Goal: Task Accomplishment & Management: Complete application form

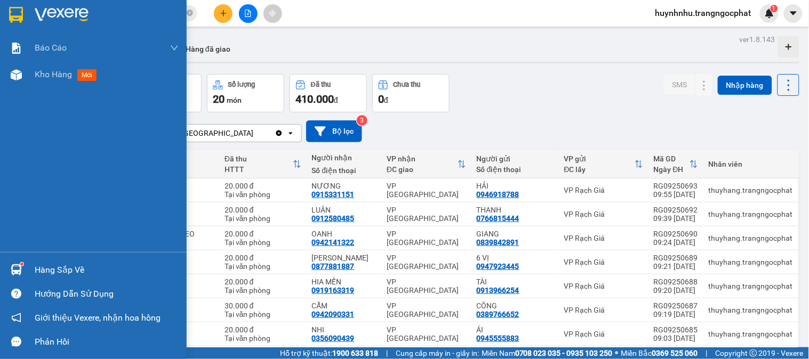
click at [62, 262] on div "Hàng sắp về" at bounding box center [107, 270] width 144 height 16
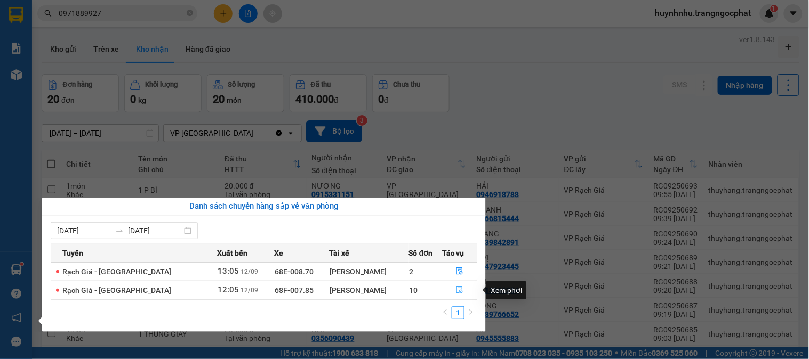
click at [460, 290] on icon "file-done" at bounding box center [459, 289] width 7 height 7
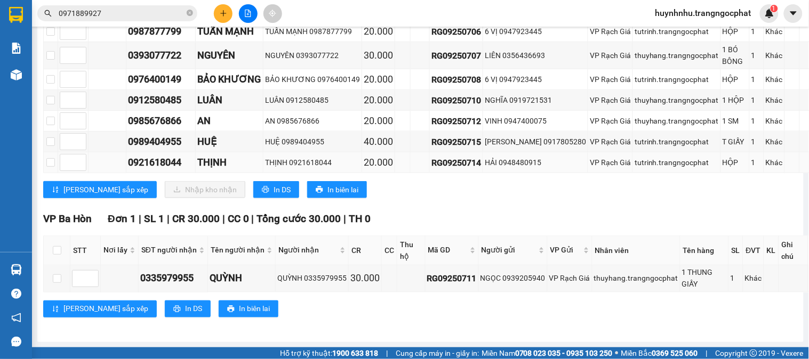
scroll to position [50, 0]
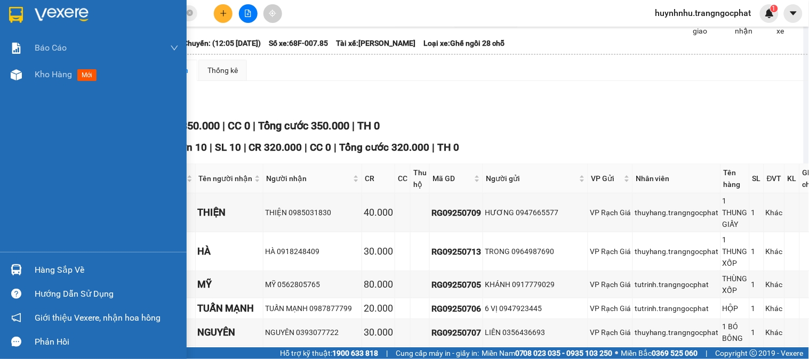
drag, startPoint x: 64, startPoint y: 268, endPoint x: 113, endPoint y: 268, distance: 48.5
click at [65, 268] on div "Hàng sắp về" at bounding box center [107, 270] width 144 height 16
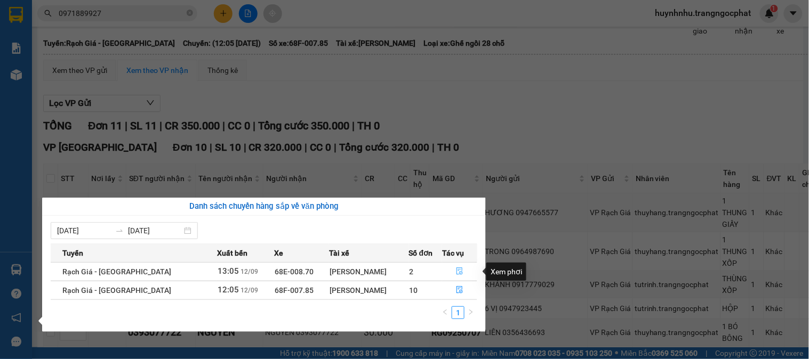
click at [457, 270] on icon "file-done" at bounding box center [459, 271] width 6 height 7
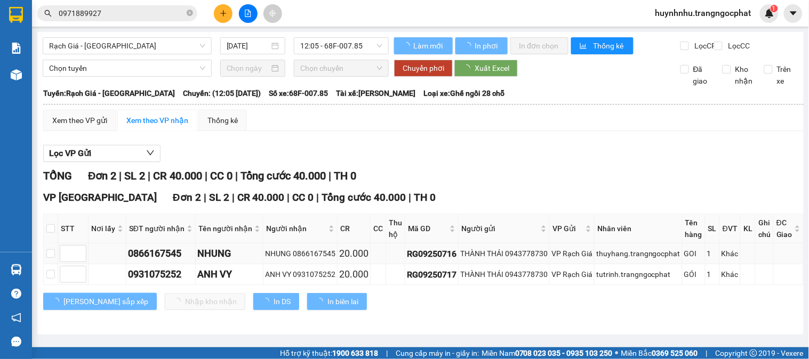
scroll to position [2, 0]
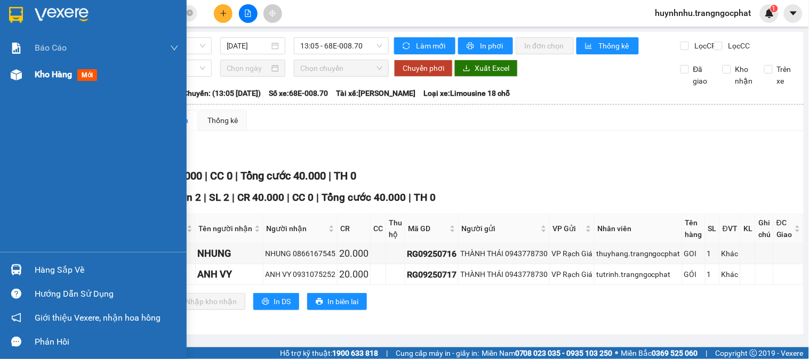
click at [54, 75] on span "Kho hàng" at bounding box center [53, 74] width 37 height 10
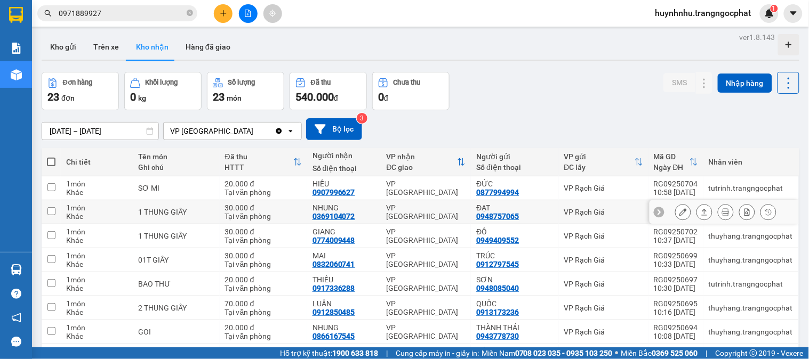
scroll to position [115, 0]
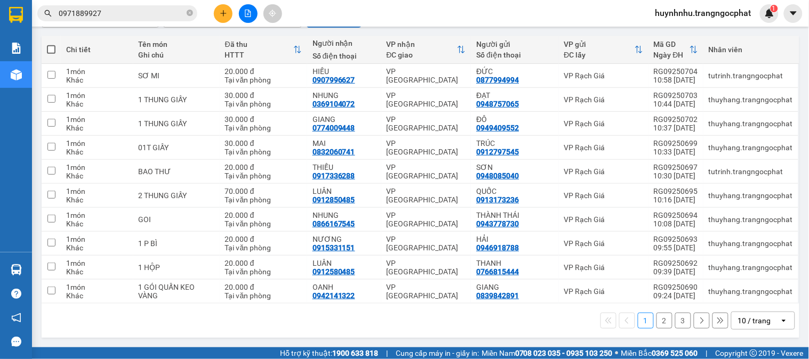
click at [656, 323] on button "2" at bounding box center [664, 321] width 16 height 16
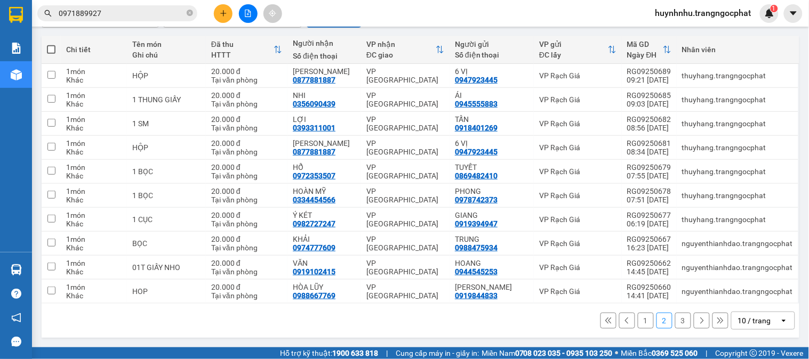
click at [675, 320] on button "3" at bounding box center [683, 321] width 16 height 16
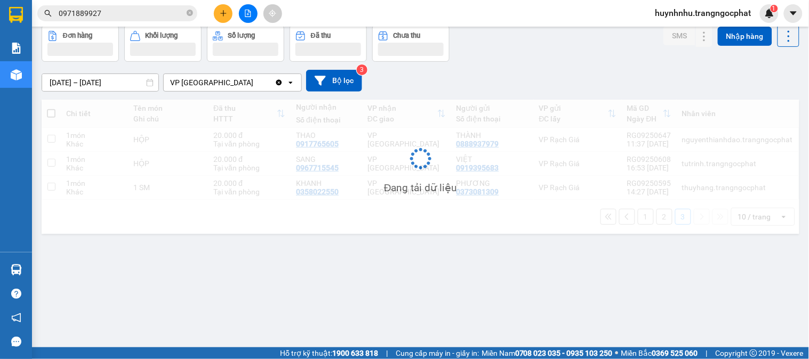
scroll to position [49, 0]
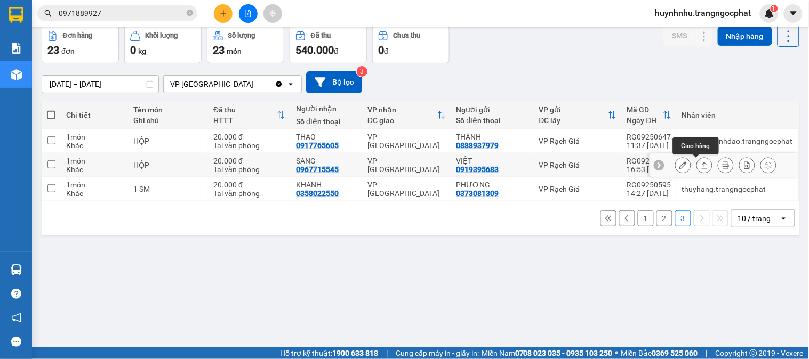
click at [701, 164] on icon at bounding box center [704, 165] width 7 height 7
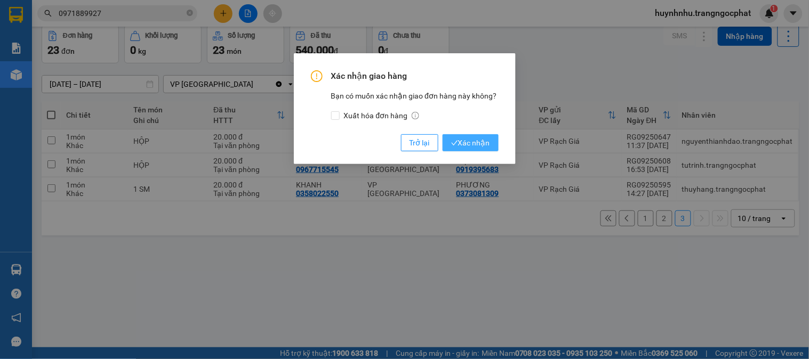
click at [479, 145] on span "Xác nhận" at bounding box center [470, 143] width 39 height 12
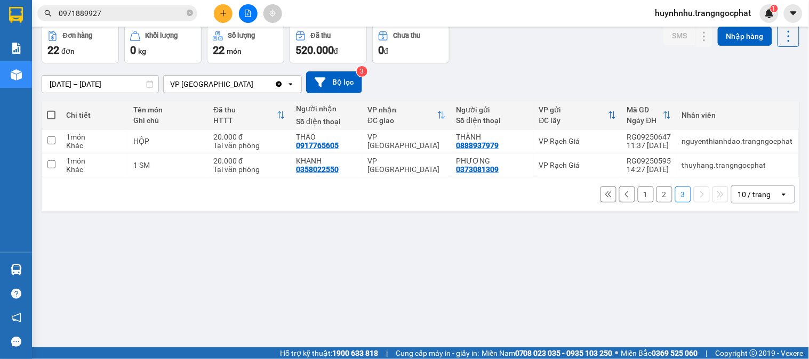
click at [639, 195] on button "1" at bounding box center [646, 195] width 16 height 16
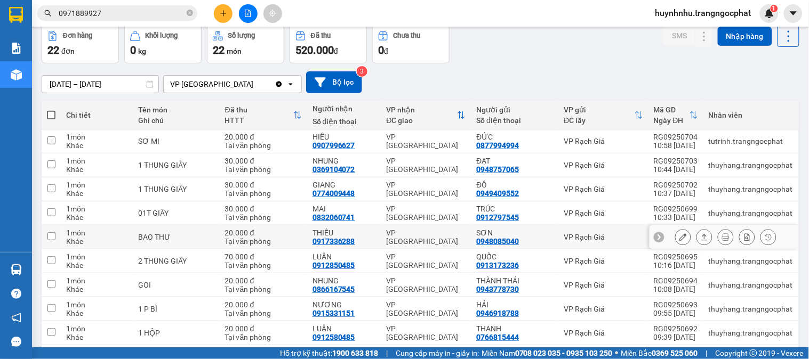
scroll to position [115, 0]
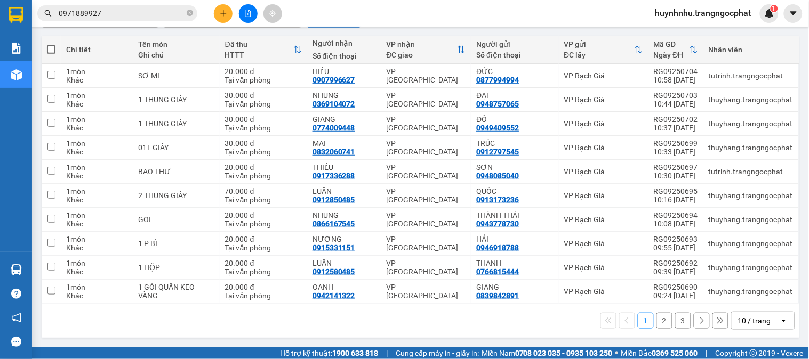
click at [656, 323] on button "2" at bounding box center [664, 321] width 16 height 16
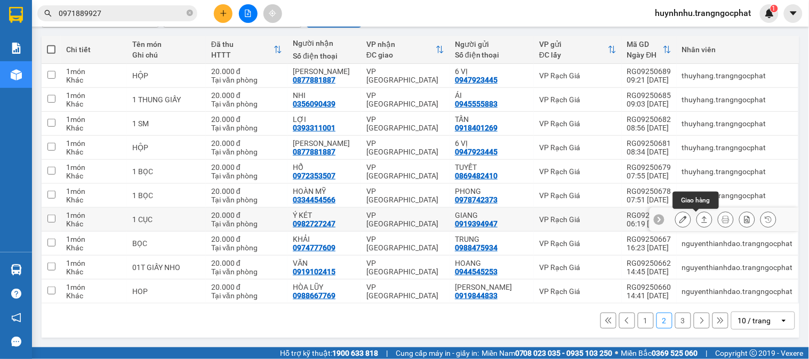
click at [701, 218] on icon at bounding box center [704, 219] width 7 height 7
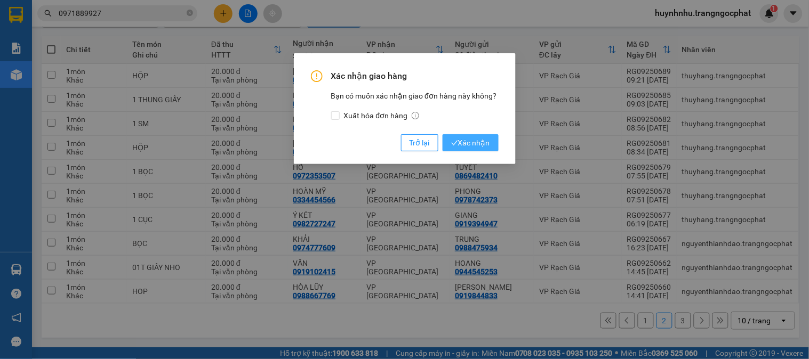
click at [466, 144] on span "Xác nhận" at bounding box center [470, 143] width 39 height 12
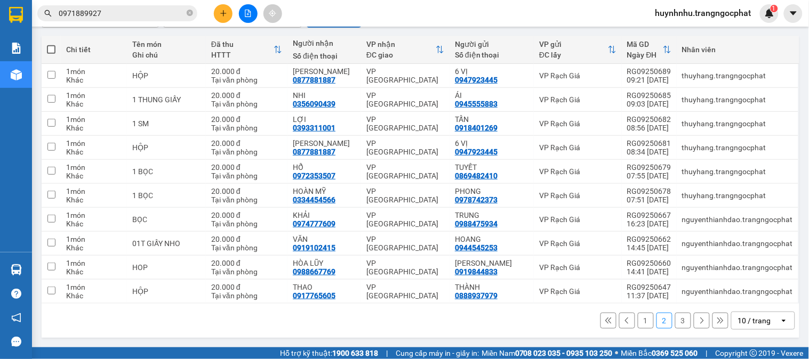
click at [638, 320] on button "1" at bounding box center [646, 321] width 16 height 16
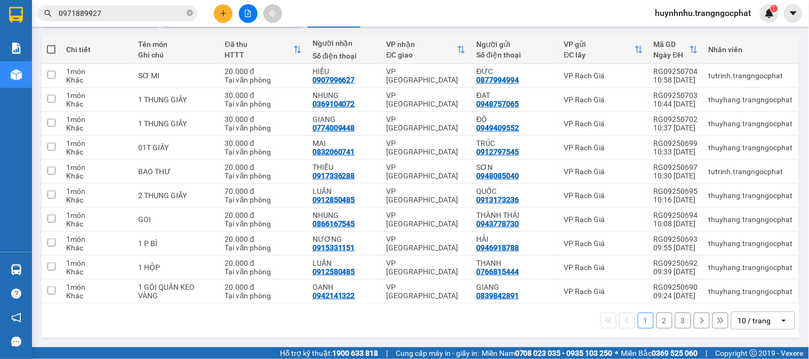
click at [675, 319] on button "3" at bounding box center [683, 321] width 16 height 16
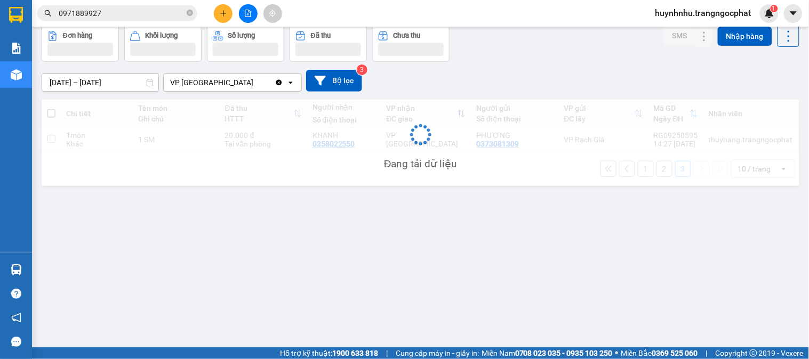
scroll to position [49, 0]
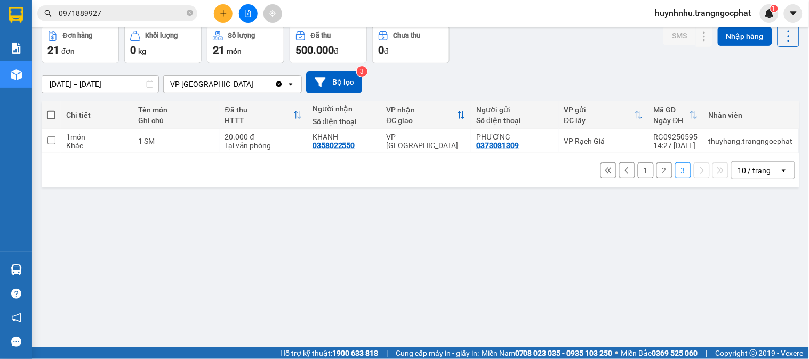
click at [638, 171] on button "1" at bounding box center [646, 171] width 16 height 16
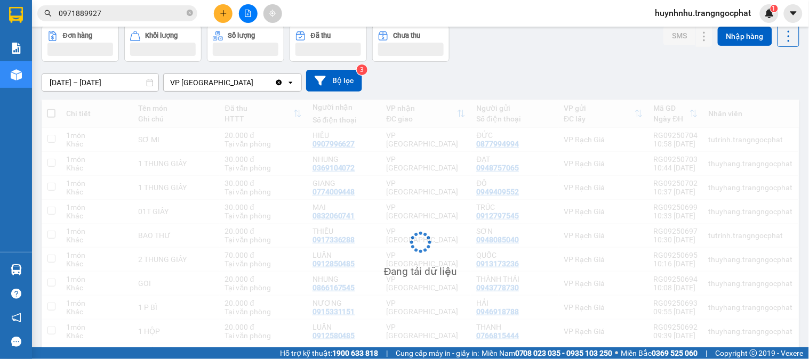
scroll to position [0, 0]
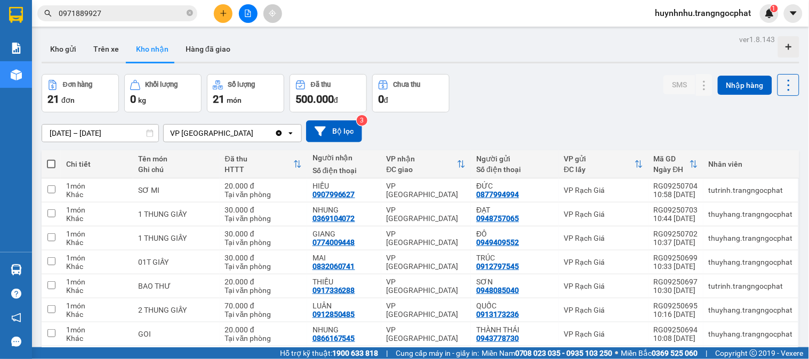
click at [124, 9] on input "0971889927" at bounding box center [122, 13] width 126 height 12
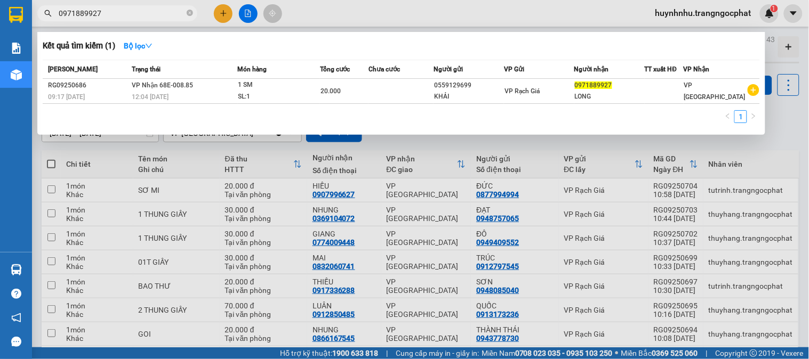
click at [124, 9] on input "0971889927" at bounding box center [122, 13] width 126 height 12
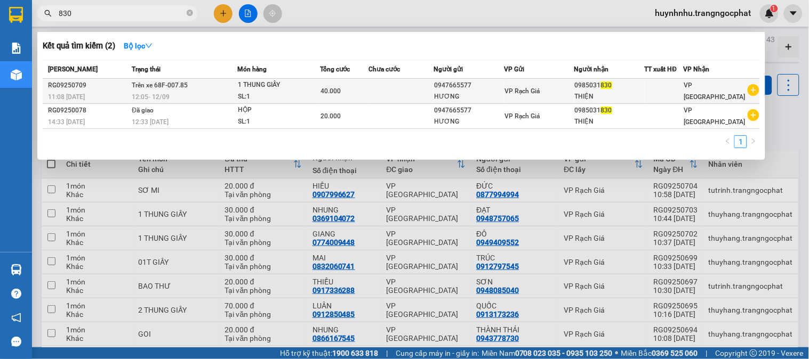
type input "830"
click at [417, 96] on td at bounding box center [400, 91] width 65 height 25
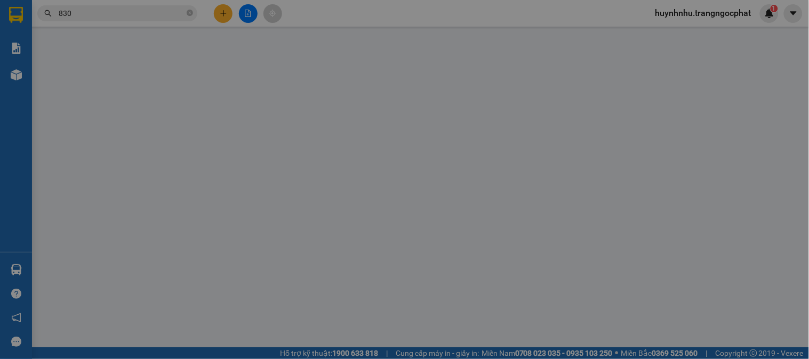
type input "0947665577"
type input "HƯƠNG"
type input "0985031830"
type input "THIỆN"
type input "40.000"
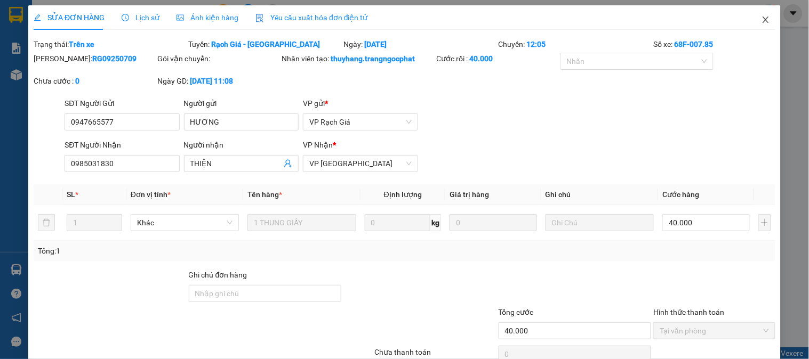
click at [763, 19] on icon "close" at bounding box center [766, 20] width 6 height 6
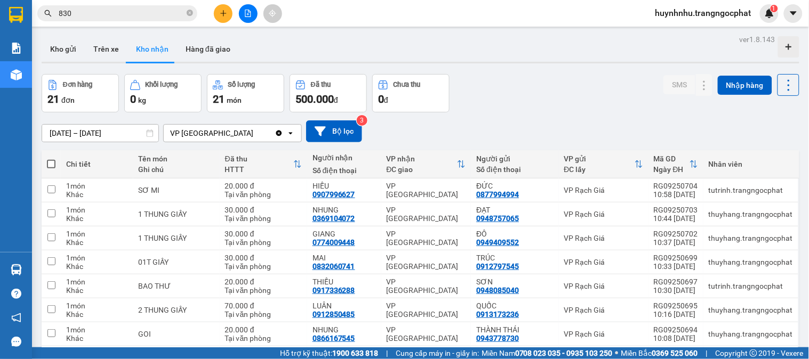
click at [129, 11] on input "830" at bounding box center [122, 13] width 126 height 12
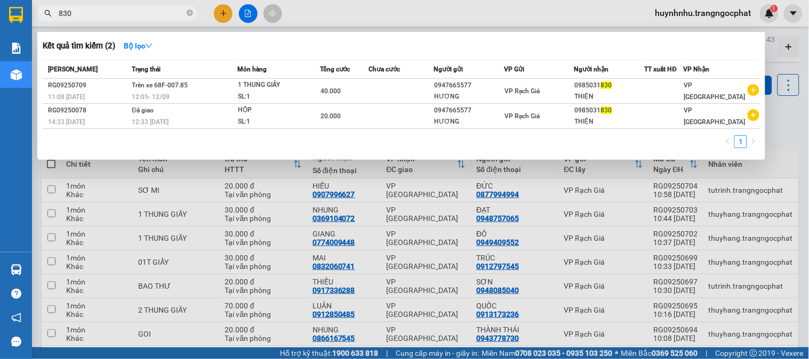
click at [412, 3] on div at bounding box center [404, 179] width 809 height 359
click at [124, 11] on input "830" at bounding box center [122, 13] width 126 height 12
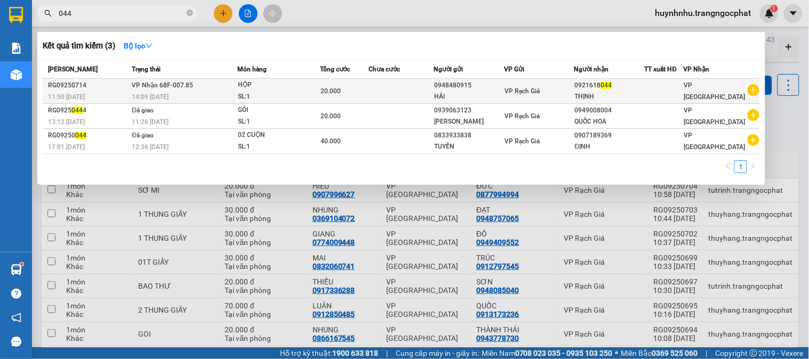
type input "044"
click at [468, 88] on div "0948480915" at bounding box center [468, 85] width 69 height 11
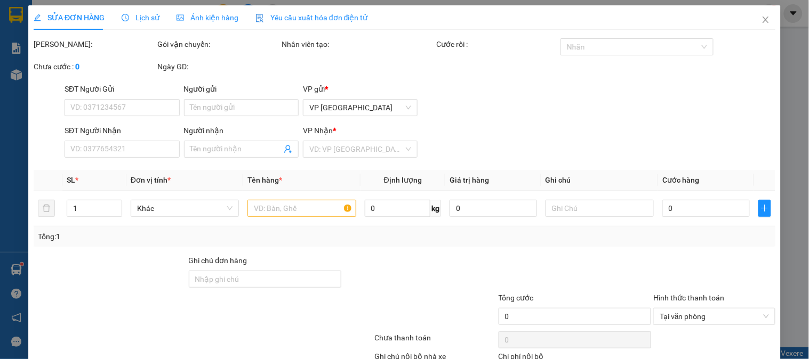
type input "0948480915"
type input "HẢI"
type input "0921618044"
type input "THỊNH"
type input "20.000"
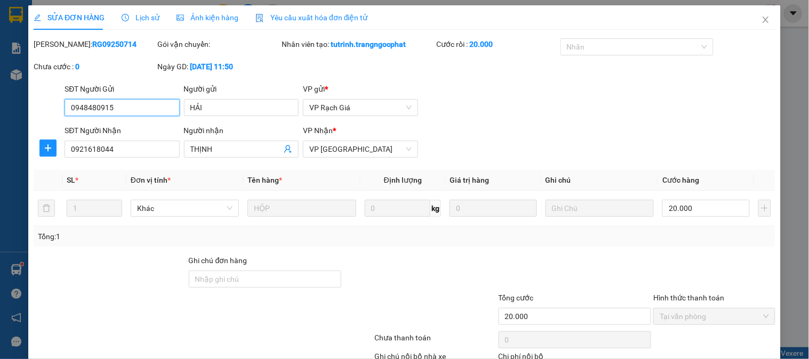
scroll to position [70, 0]
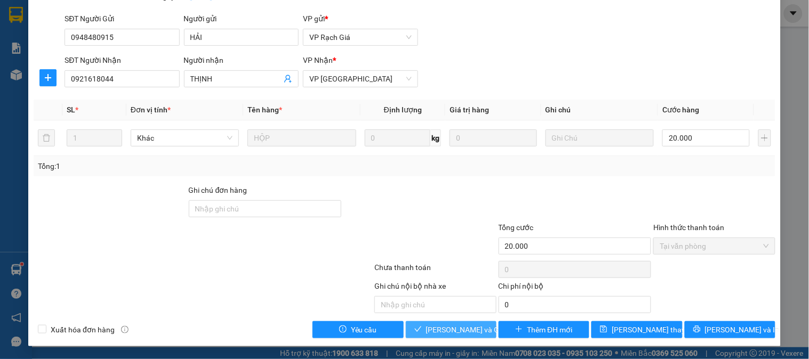
click at [471, 330] on span "Lưu và Giao hàng" at bounding box center [477, 330] width 102 height 12
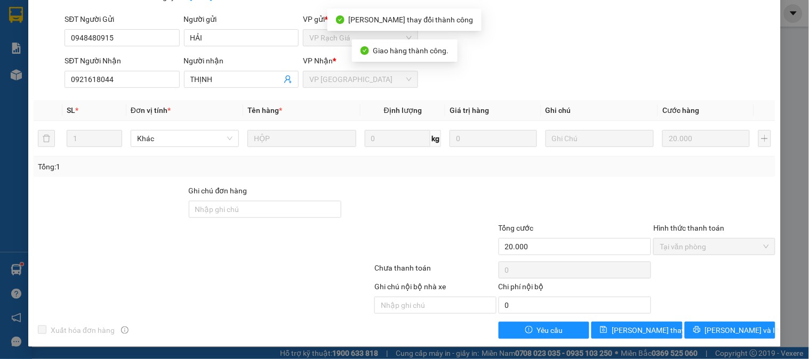
scroll to position [0, 0]
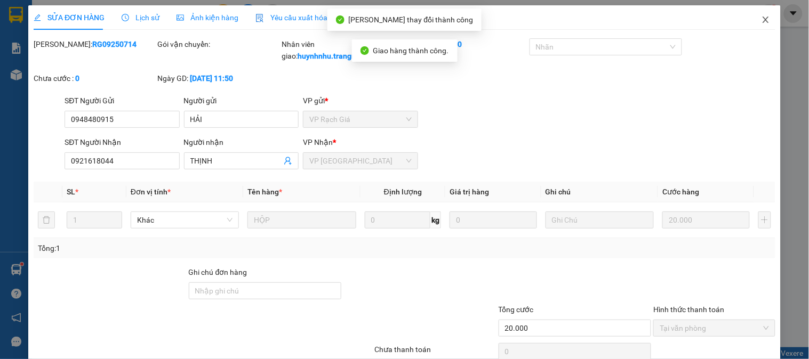
click at [763, 20] on icon "close" at bounding box center [766, 20] width 6 height 6
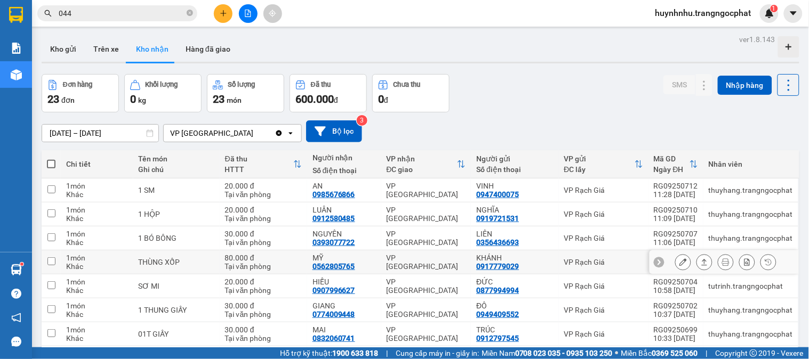
scroll to position [115, 0]
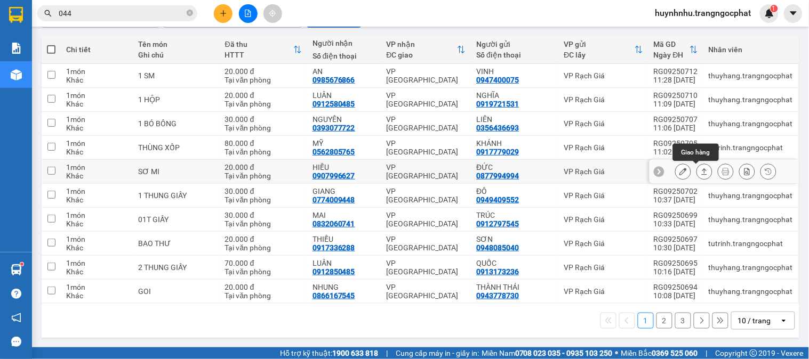
click at [701, 172] on icon at bounding box center [704, 171] width 7 height 7
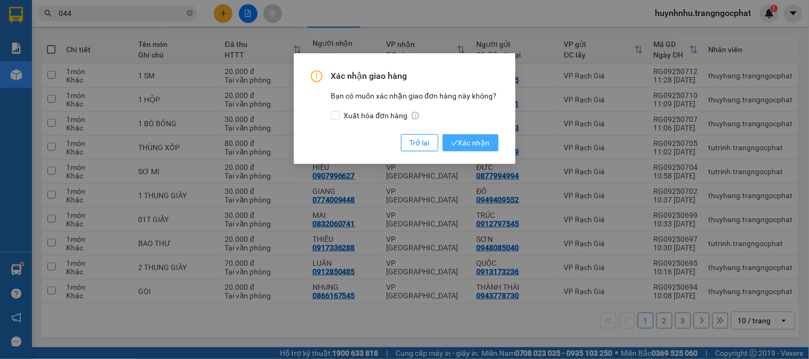
click at [469, 145] on span "Xác nhận" at bounding box center [470, 143] width 39 height 12
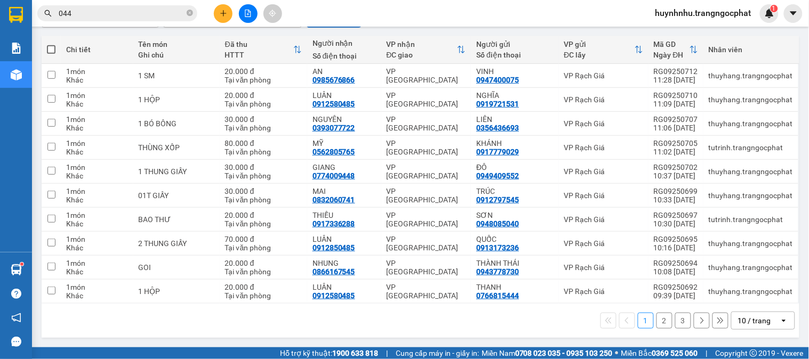
scroll to position [0, 0]
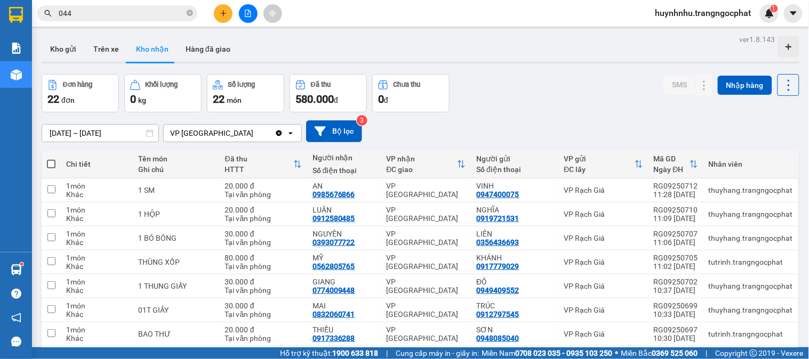
click at [125, 18] on input "044" at bounding box center [122, 13] width 126 height 12
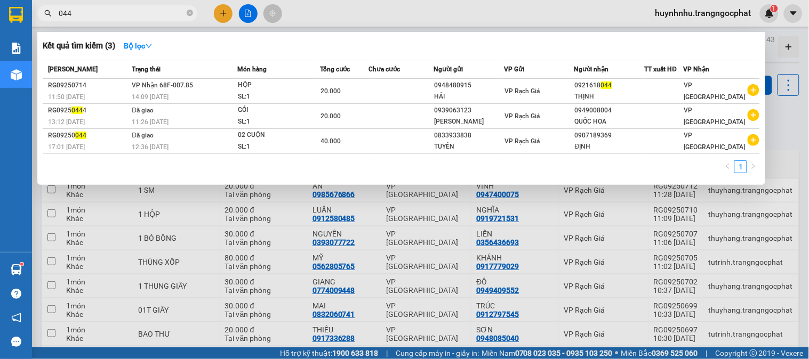
click at [125, 18] on input "044" at bounding box center [122, 13] width 126 height 12
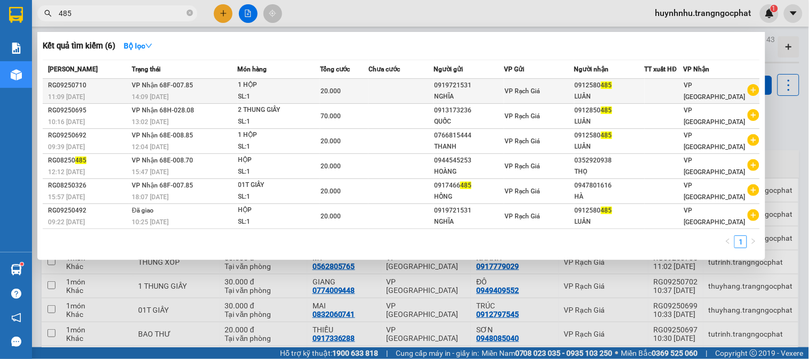
type input "485"
click at [603, 98] on div "LUÂN" at bounding box center [609, 96] width 69 height 11
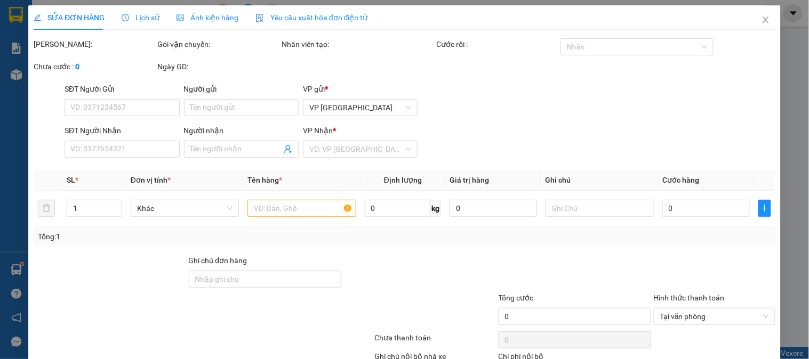
type input "0919721531"
type input "NGHĨA"
type input "0912580485"
type input "LUÂN"
type input "20.000"
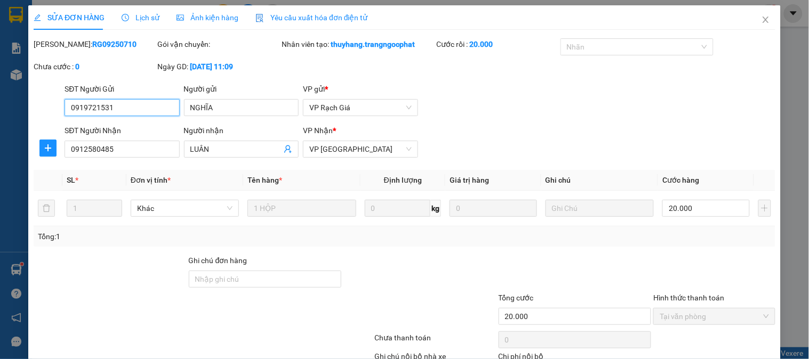
scroll to position [70, 0]
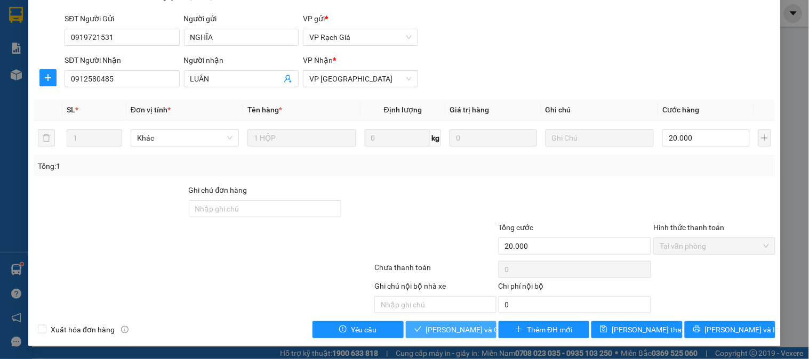
click at [453, 329] on span "Lưu và Giao hàng" at bounding box center [477, 330] width 102 height 12
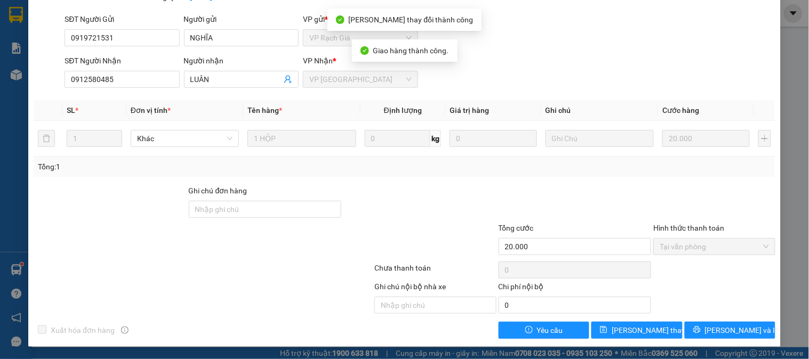
scroll to position [0, 0]
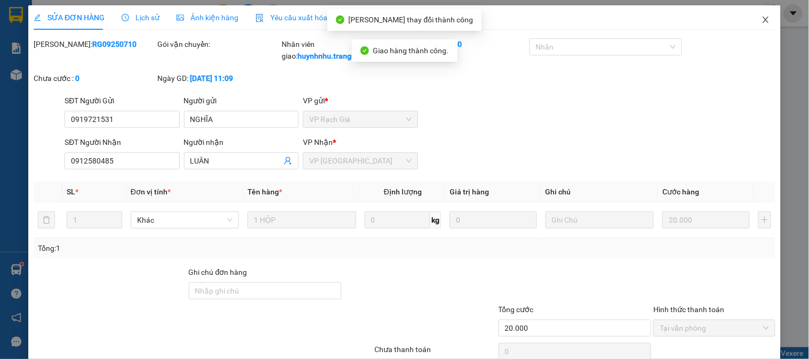
click at [761, 20] on icon "close" at bounding box center [765, 19] width 9 height 9
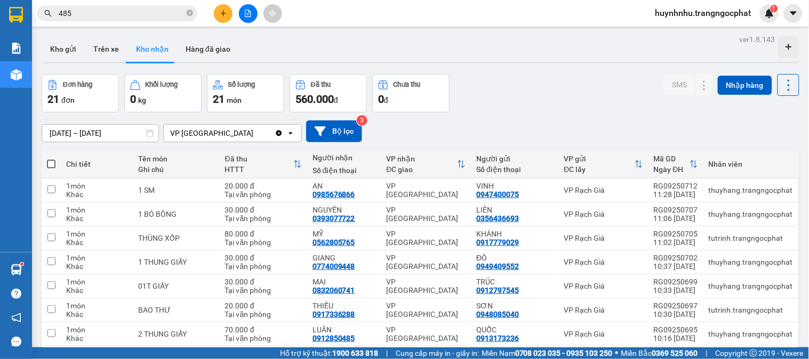
click at [132, 9] on input "485" at bounding box center [122, 13] width 126 height 12
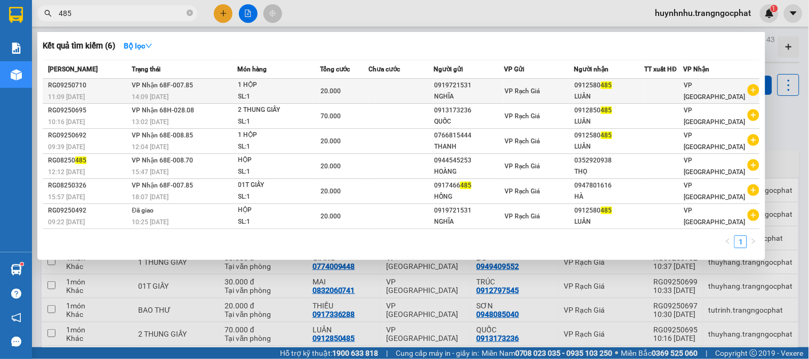
click at [574, 92] on div "VP Rạch Giá" at bounding box center [538, 91] width 69 height 12
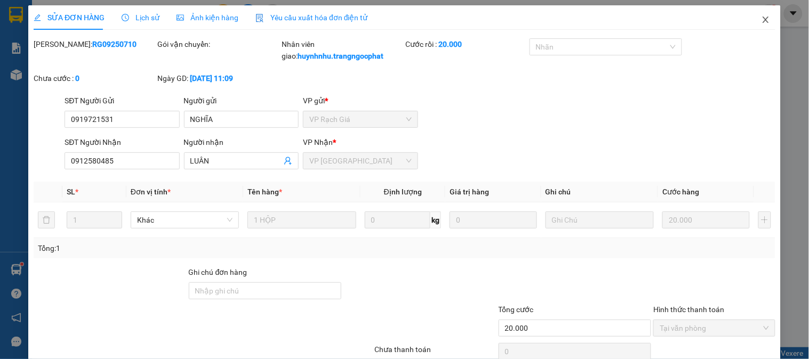
click at [761, 23] on icon "close" at bounding box center [765, 19] width 9 height 9
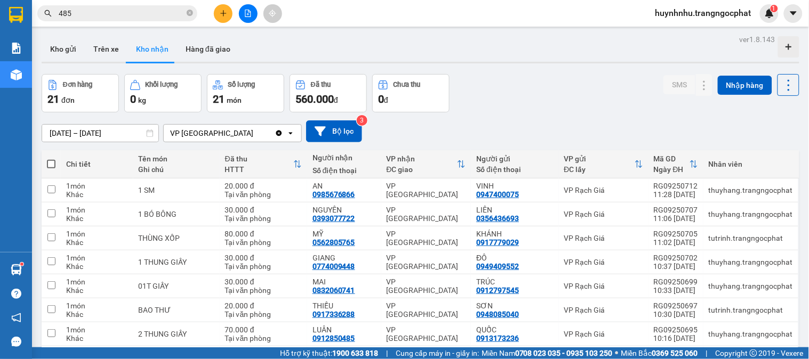
click at [117, 18] on input "485" at bounding box center [122, 13] width 126 height 12
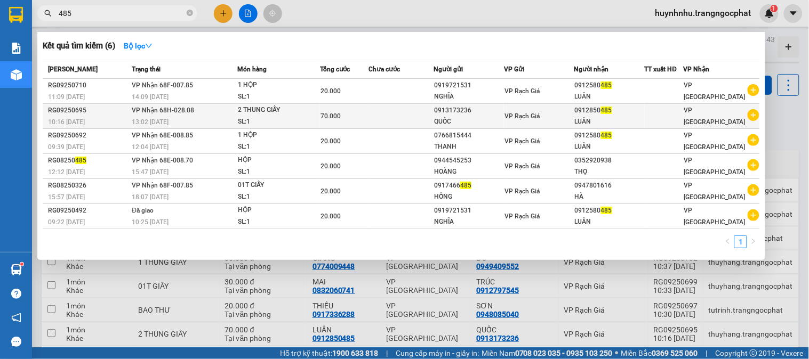
click at [603, 120] on div "LUÂN" at bounding box center [609, 121] width 69 height 11
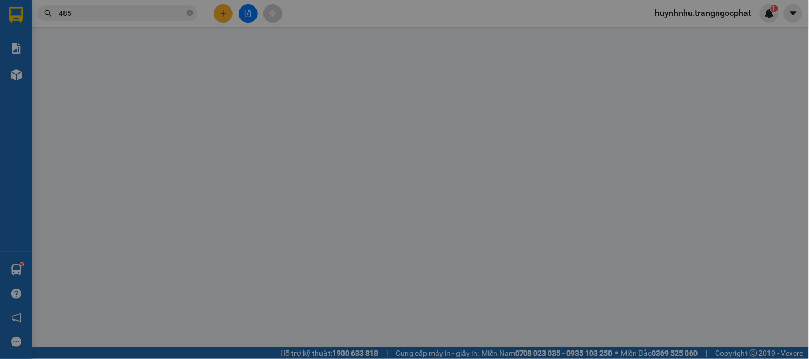
type input "0913173236"
type input "QUỐC"
type input "0912850485"
type input "LUÂN"
type input "70.000"
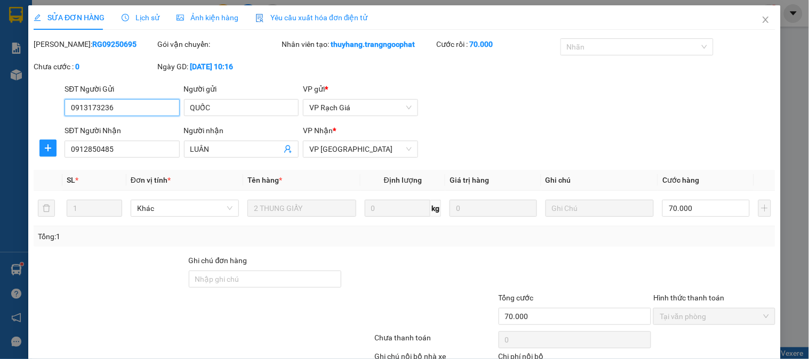
scroll to position [70, 0]
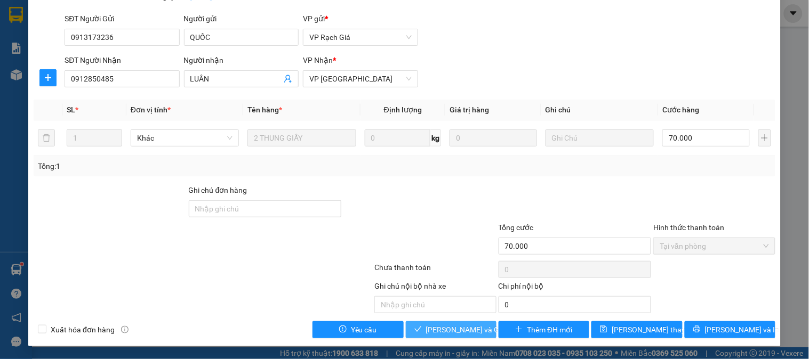
click at [433, 334] on span "Lưu và Giao hàng" at bounding box center [477, 330] width 102 height 12
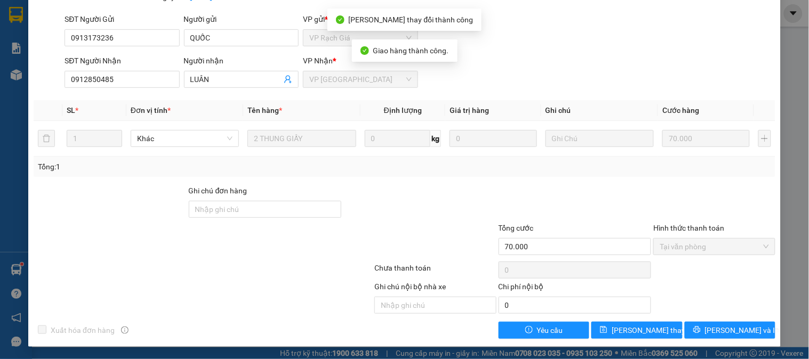
scroll to position [0, 0]
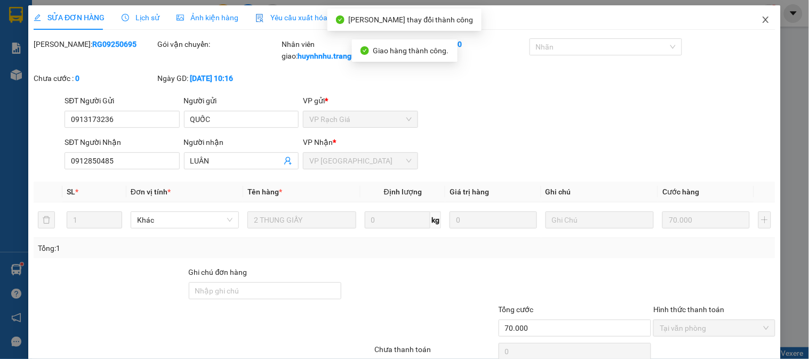
click at [761, 20] on icon "close" at bounding box center [765, 19] width 9 height 9
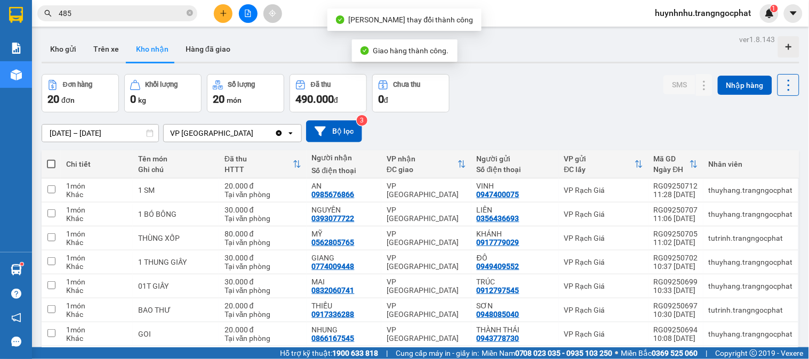
click at [113, 12] on input "485" at bounding box center [122, 13] width 126 height 12
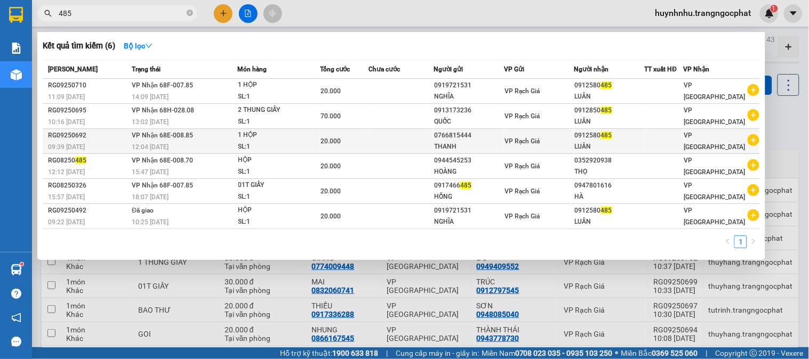
click at [594, 144] on div "LUÂN" at bounding box center [609, 146] width 69 height 11
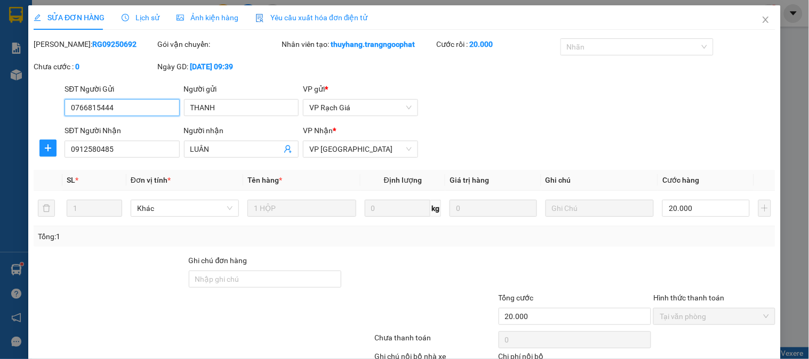
scroll to position [70, 0]
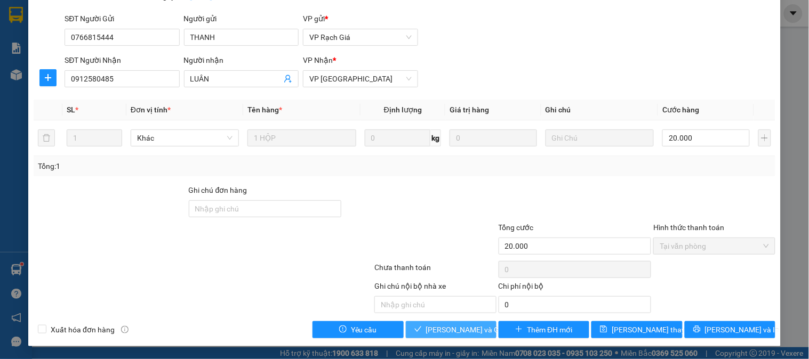
click at [468, 328] on span "Lưu và Giao hàng" at bounding box center [477, 330] width 102 height 12
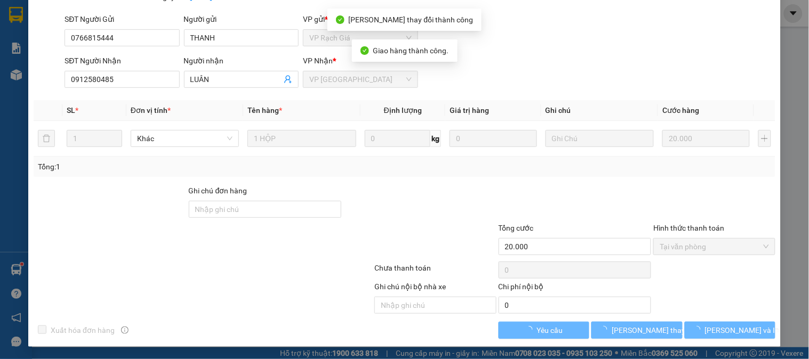
scroll to position [0, 0]
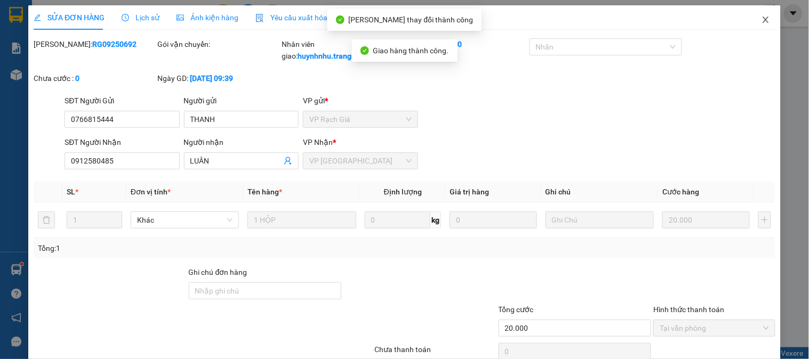
click at [763, 19] on icon "close" at bounding box center [766, 20] width 6 height 6
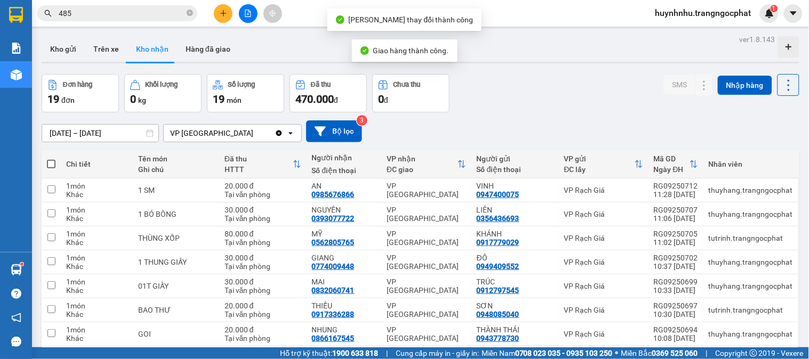
click at [130, 21] on div "Kết quả tìm kiếm ( 6 ) Bộ lọc Mã ĐH Trạng thái Món hàng Tổng cước Chưa cước Ngư…" at bounding box center [104, 13] width 208 height 19
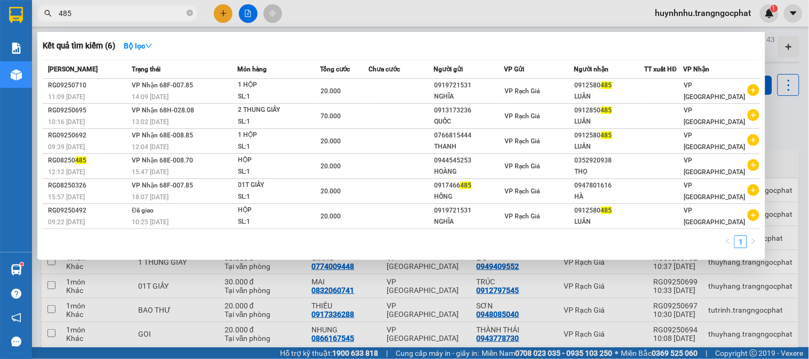
click at [131, 14] on input "485" at bounding box center [122, 13] width 126 height 12
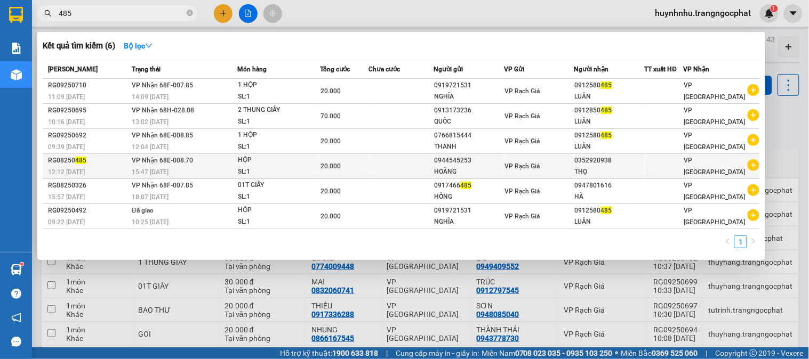
click at [560, 169] on div "VP Rạch Giá" at bounding box center [538, 167] width 69 height 12
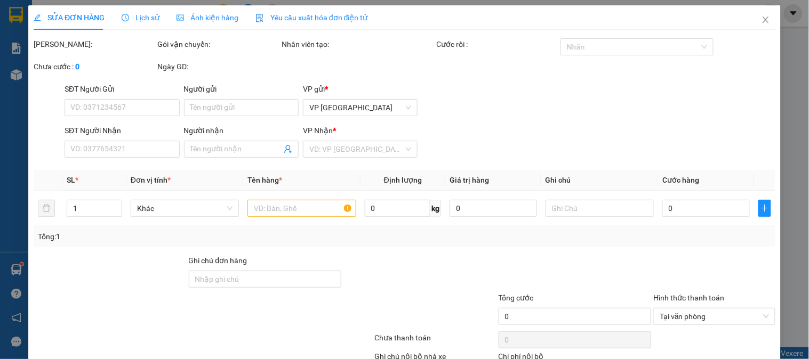
type input "0944545253"
type input "HOÀNG"
type input "0352920938"
type input "THỌ"
type input "20.000"
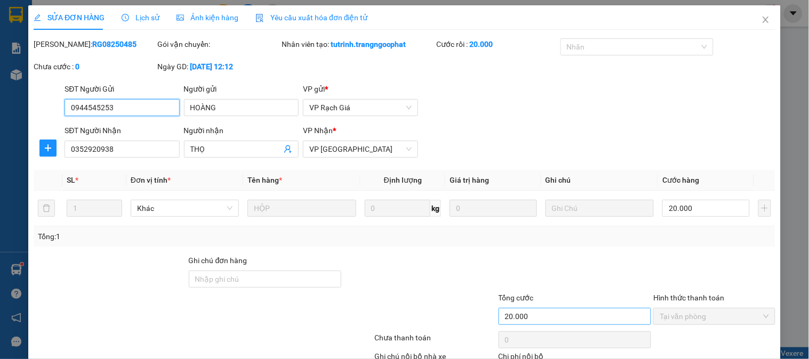
scroll to position [70, 0]
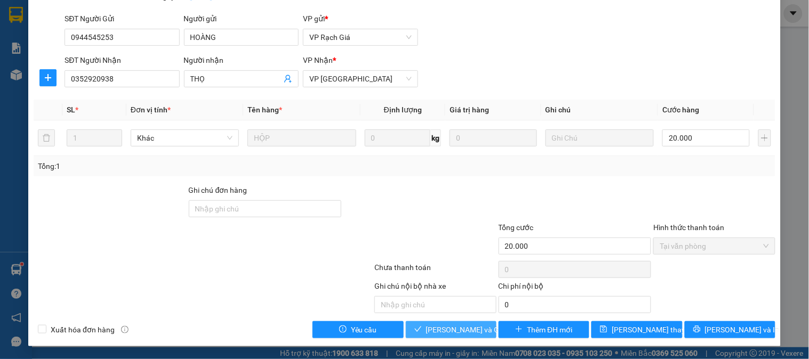
click at [446, 331] on span "Lưu và Giao hàng" at bounding box center [477, 330] width 102 height 12
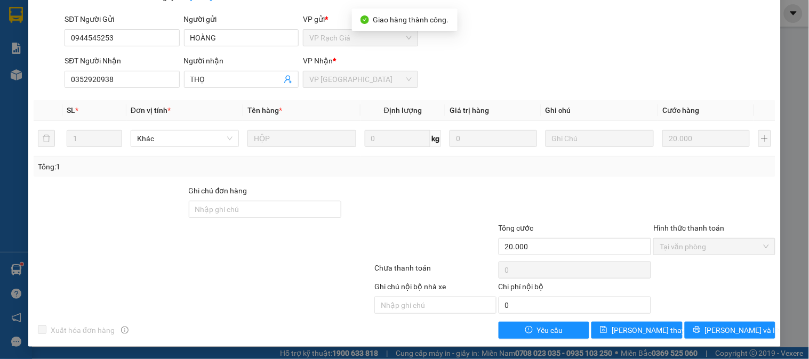
scroll to position [0, 0]
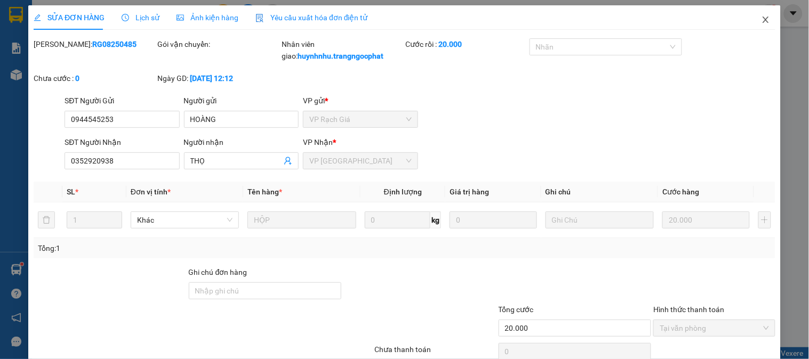
click at [761, 20] on icon "close" at bounding box center [765, 19] width 9 height 9
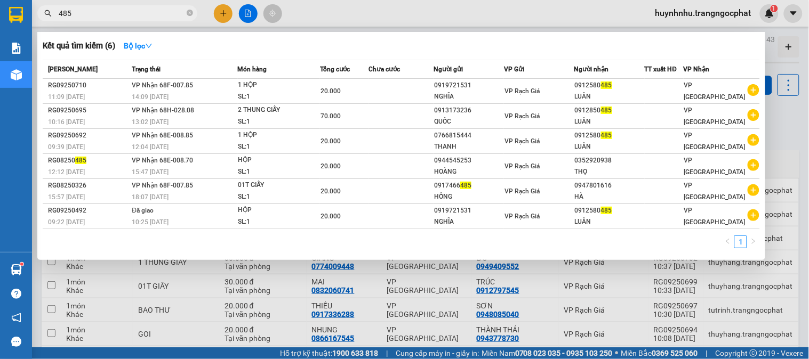
click at [86, 12] on input "485" at bounding box center [122, 13] width 126 height 12
click at [459, 20] on div at bounding box center [404, 179] width 809 height 359
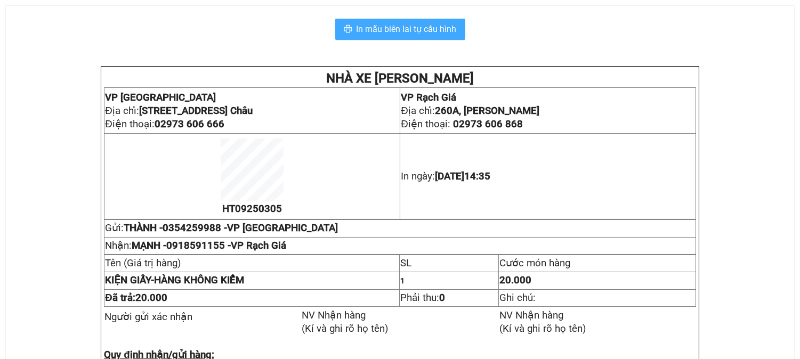
click at [397, 30] on span "In mẫu biên lai tự cấu hình" at bounding box center [407, 28] width 100 height 13
